Goal: Task Accomplishment & Management: Manage account settings

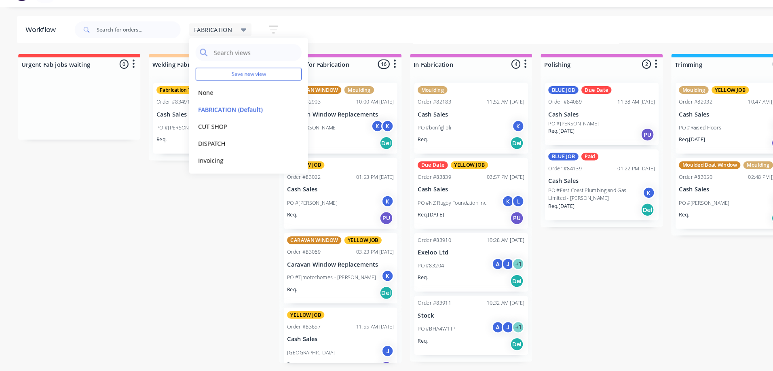
scroll to position [727, 0]
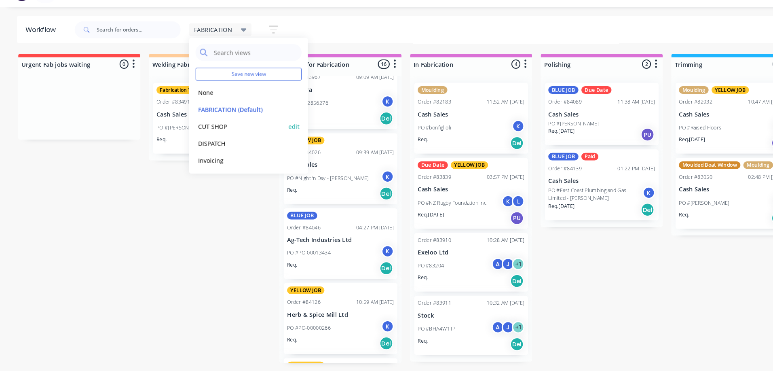
click at [216, 139] on button "CUT SHOP" at bounding box center [229, 137] width 86 height 9
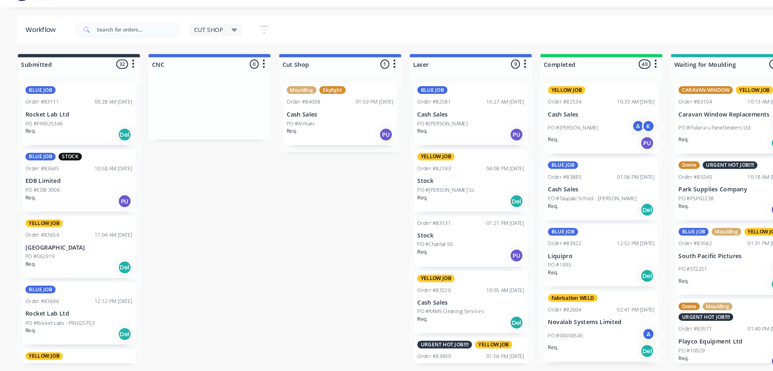
click at [579, 211] on div "Req. Del" at bounding box center [573, 217] width 102 height 14
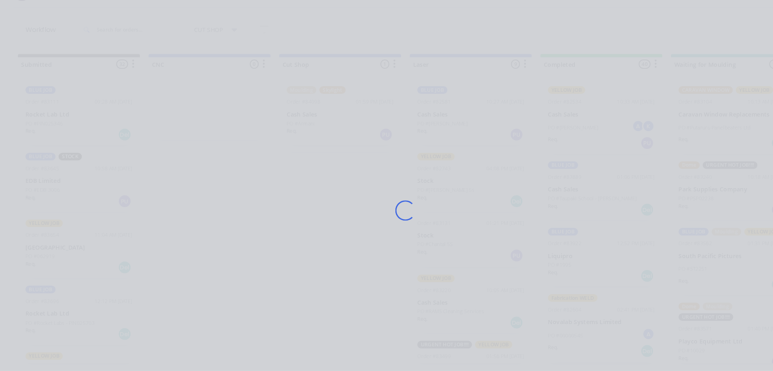
scroll to position [0, 0]
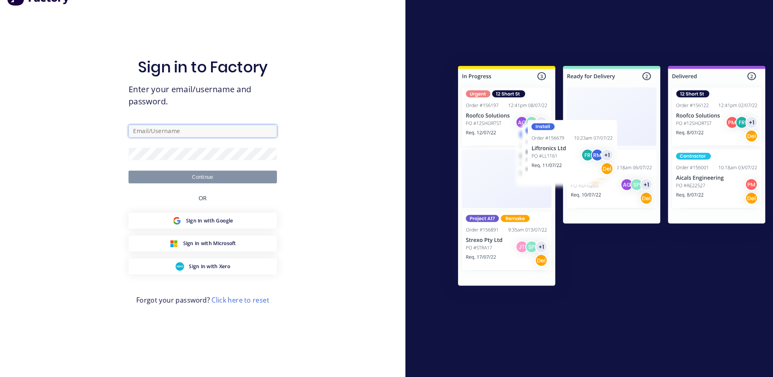
type input "[EMAIL_ADDRESS][DOMAIN_NAME]"
click at [226, 185] on button "Continue" at bounding box center [194, 186] width 142 height 12
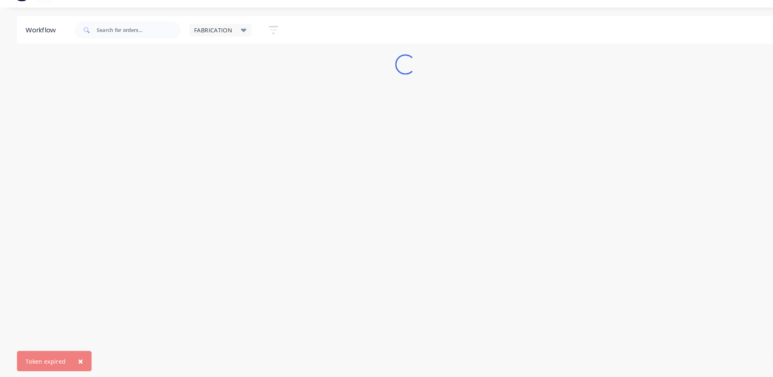
click at [228, 73] on div "Loading..." at bounding box center [386, 78] width 773 height 19
click at [224, 40] on div "FABRICATION" at bounding box center [210, 46] width 60 height 12
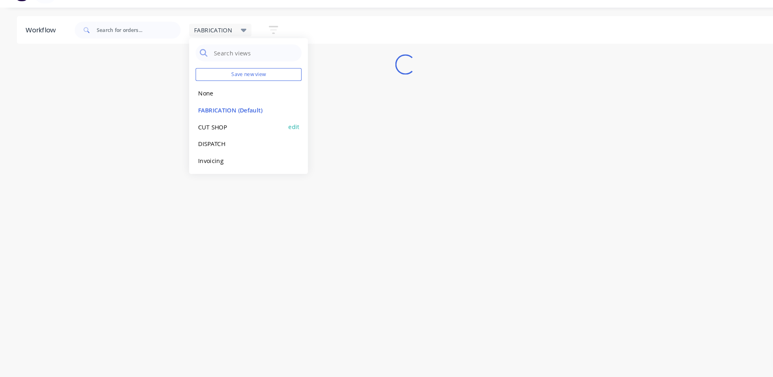
click at [224, 140] on button "CUT SHOP" at bounding box center [229, 137] width 86 height 9
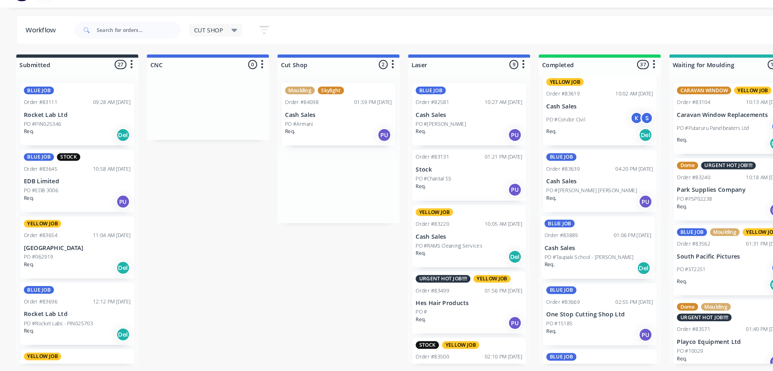
scroll to position [0, 4]
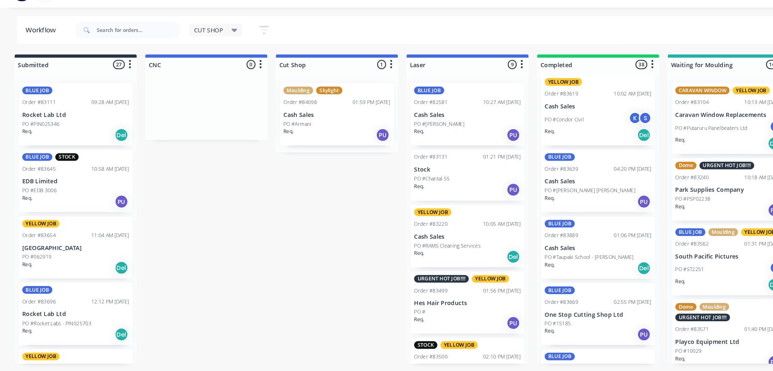
click at [575, 266] on div "Req. Del" at bounding box center [570, 273] width 102 height 14
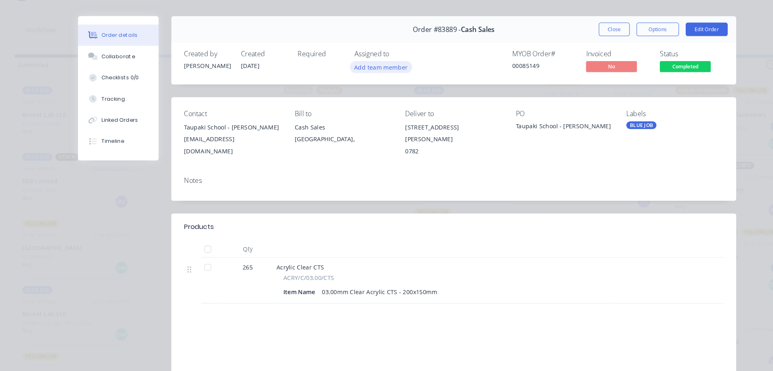
click at [381, 76] on button "Add team member" at bounding box center [363, 80] width 59 height 11
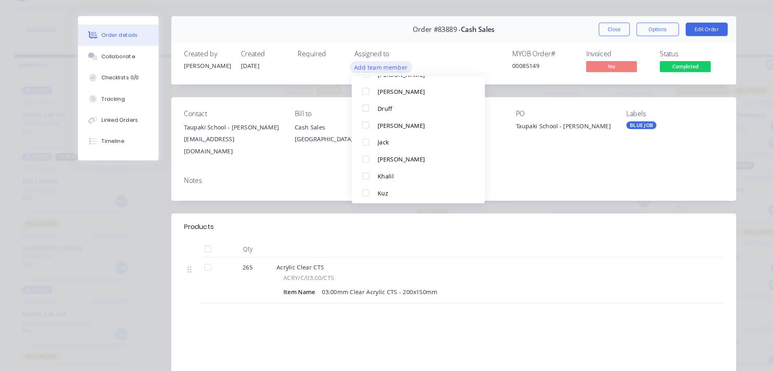
scroll to position [61, 0]
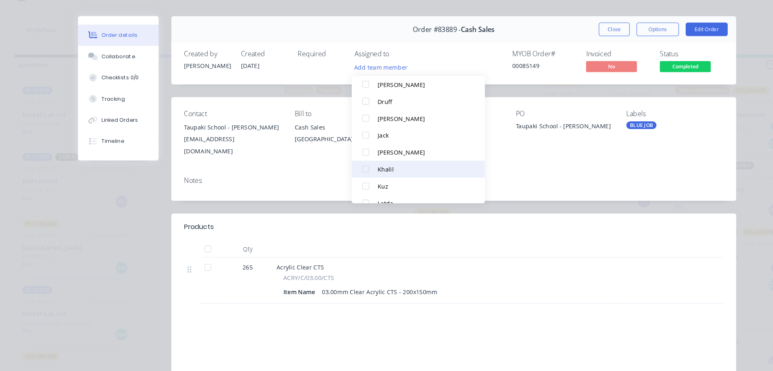
click at [383, 179] on div "Khalil" at bounding box center [402, 178] width 85 height 8
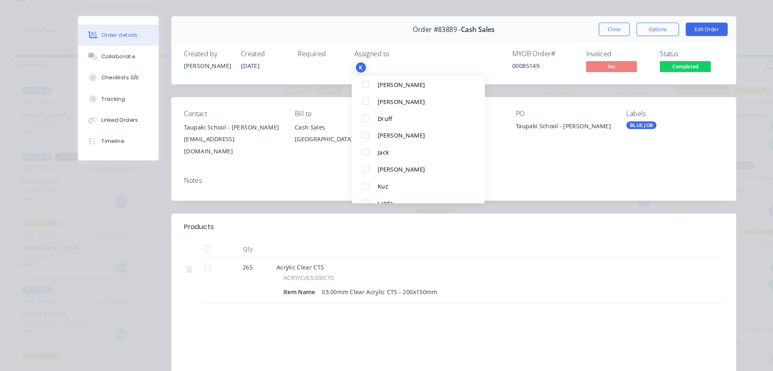
scroll to position [0, 0]
click at [596, 47] on button "Close" at bounding box center [586, 44] width 30 height 13
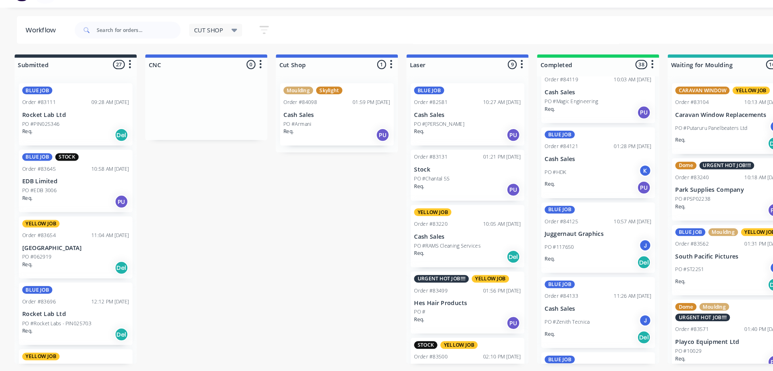
scroll to position [1821, 0]
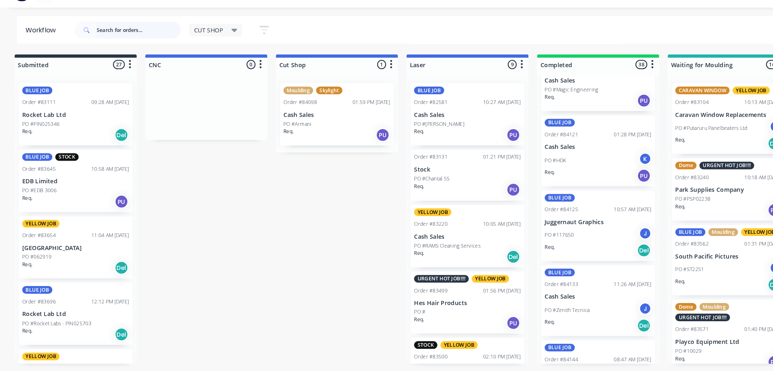
click at [112, 49] on input "text" at bounding box center [132, 46] width 80 height 16
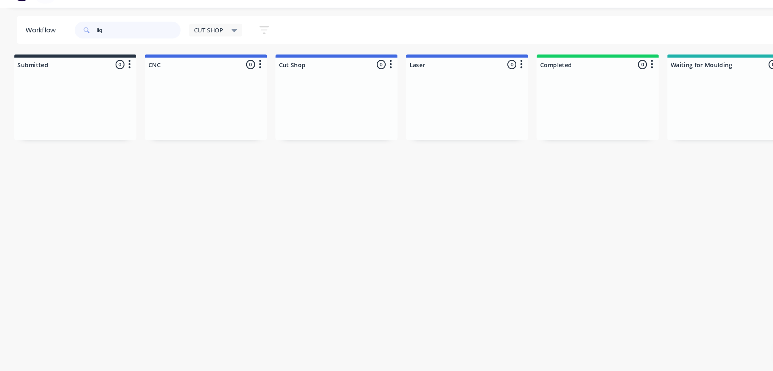
scroll to position [0, 0]
type input "l"
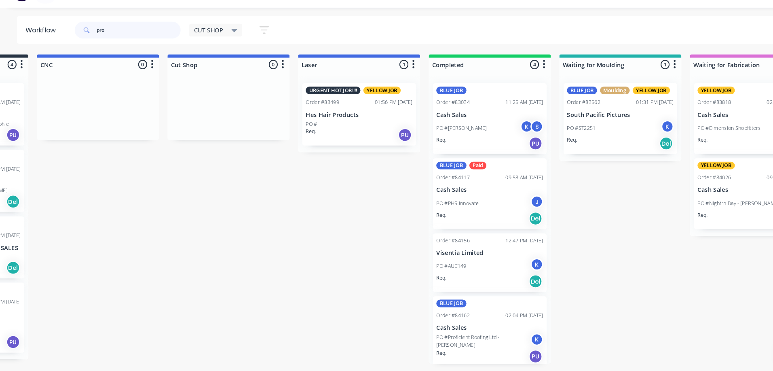
scroll to position [0, 103]
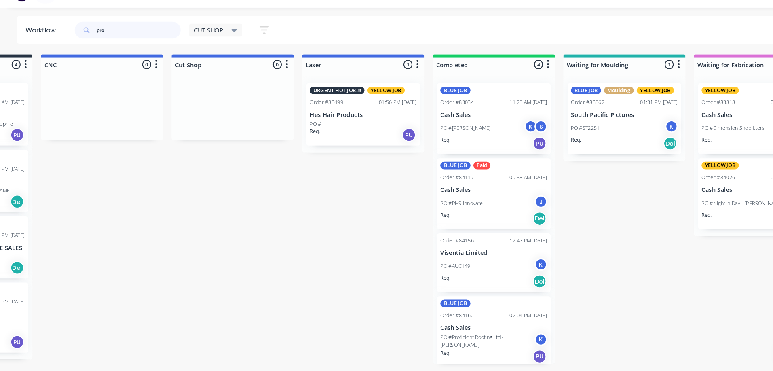
type input "pro"
click at [218, 44] on div "CUT SHOP" at bounding box center [205, 45] width 41 height 7
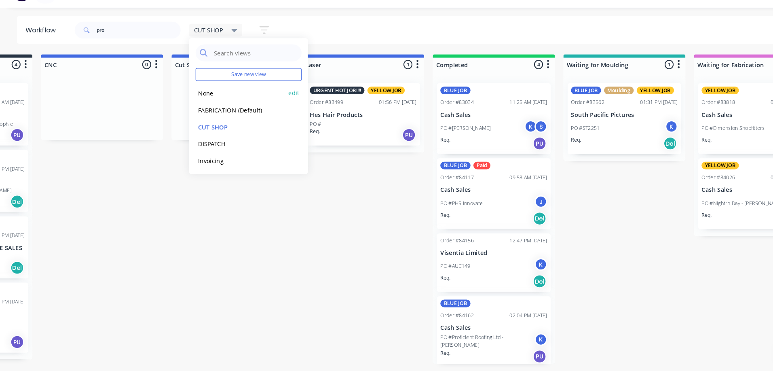
click at [223, 108] on button "None" at bounding box center [229, 105] width 86 height 9
